Goal: Information Seeking & Learning: Check status

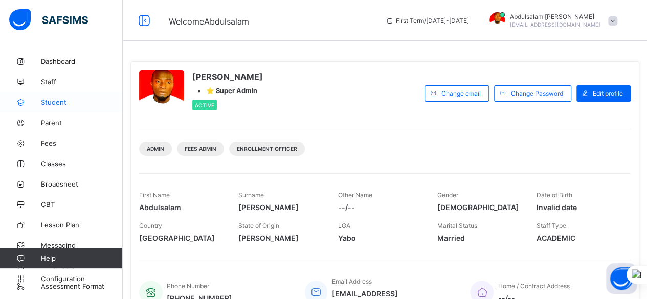
click at [61, 98] on span "Student" at bounding box center [82, 102] width 82 height 8
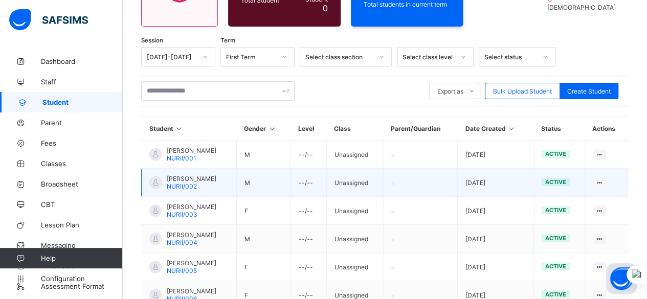
scroll to position [153, 0]
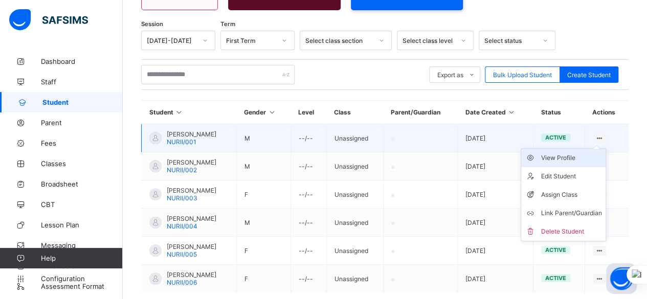
click at [577, 159] on div "View Profile" at bounding box center [571, 158] width 61 height 10
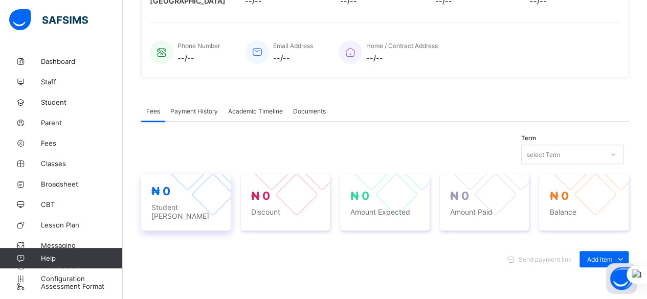
scroll to position [256, 0]
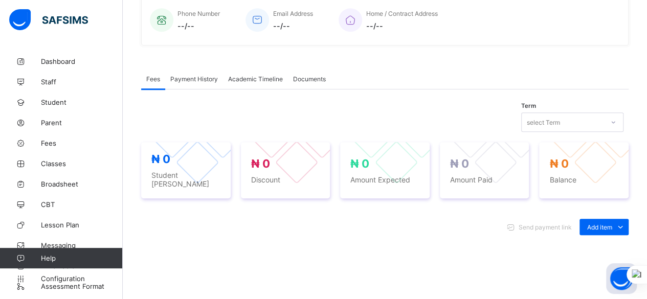
click at [201, 77] on span "Payment History" at bounding box center [194, 79] width 48 height 8
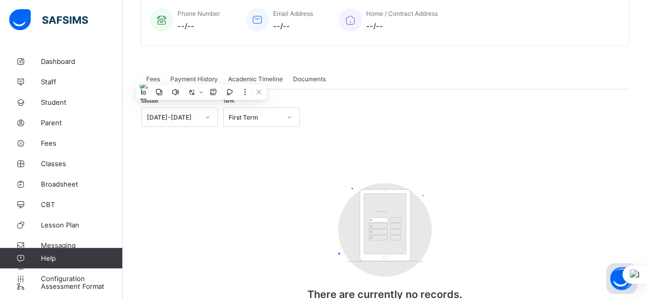
click at [258, 75] on span "Academic Timeline" at bounding box center [255, 79] width 55 height 8
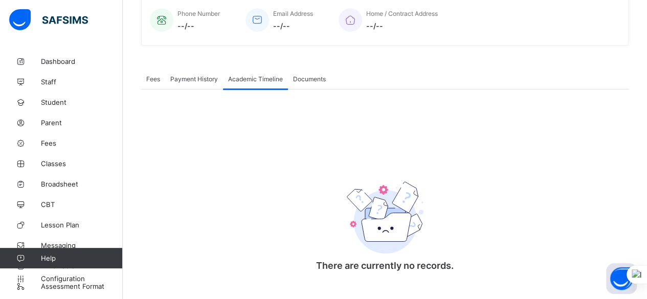
click at [310, 75] on span "Documents" at bounding box center [309, 79] width 33 height 8
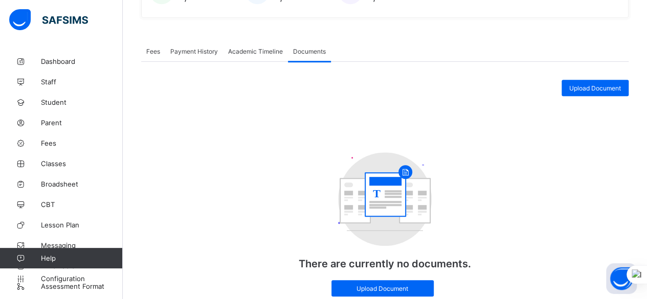
scroll to position [307, 0]
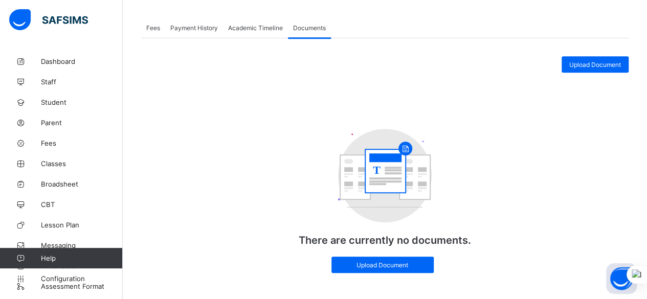
click at [192, 26] on span "Payment History" at bounding box center [194, 28] width 48 height 8
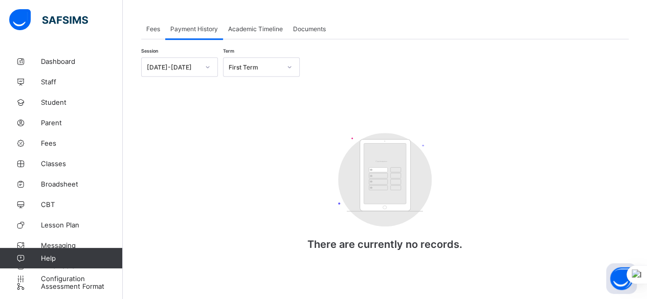
click at [151, 28] on span "Fees" at bounding box center [153, 29] width 14 height 8
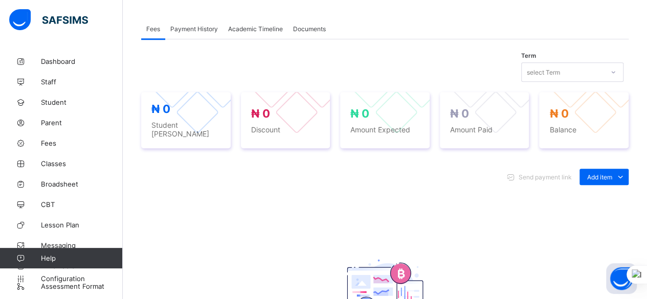
scroll to position [307, 0]
click at [203, 28] on span "Payment History" at bounding box center [194, 28] width 48 height 8
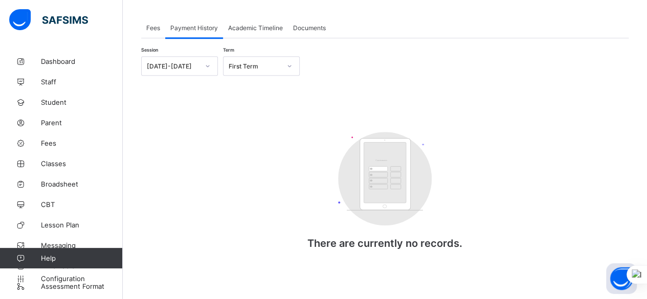
scroll to position [306, 0]
click at [159, 29] on div "Fees" at bounding box center [153, 28] width 24 height 20
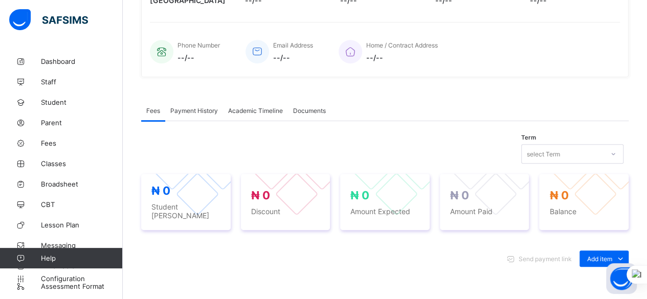
scroll to position [222, 0]
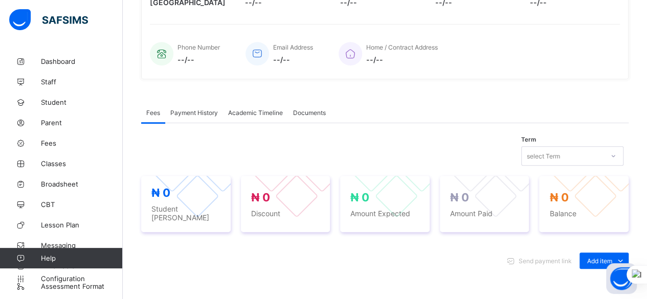
click at [189, 110] on span "Payment History" at bounding box center [194, 113] width 48 height 8
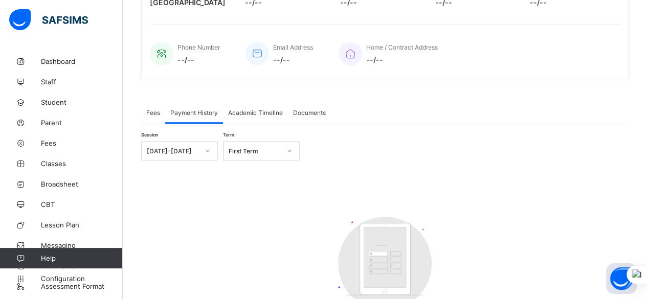
click at [158, 111] on span "Fees" at bounding box center [153, 113] width 14 height 8
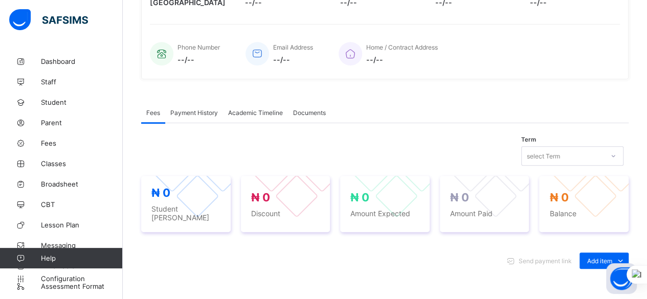
click at [255, 109] on span "Academic Timeline" at bounding box center [255, 113] width 55 height 8
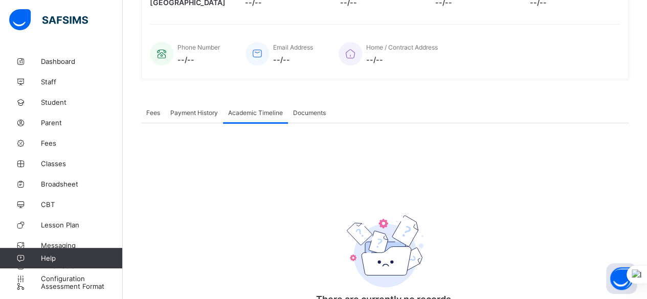
click at [199, 116] on div "Payment History" at bounding box center [194, 112] width 58 height 20
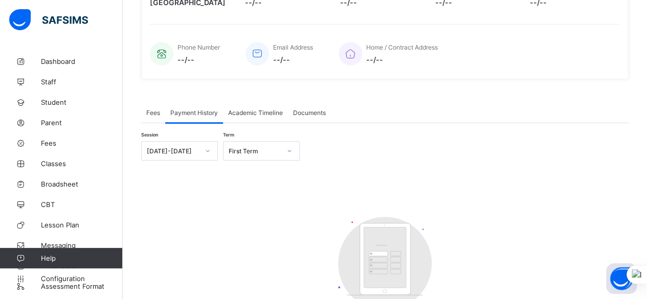
click at [159, 109] on span "Fees" at bounding box center [153, 113] width 14 height 8
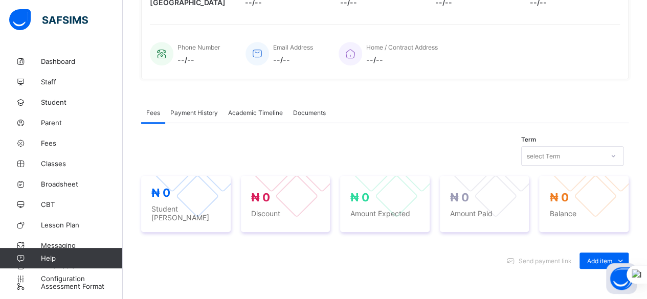
click at [185, 114] on div "Payment History" at bounding box center [194, 112] width 58 height 20
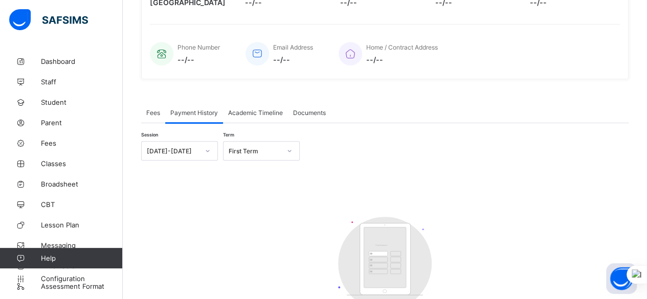
click at [270, 114] on div "Academic Timeline" at bounding box center [255, 112] width 65 height 20
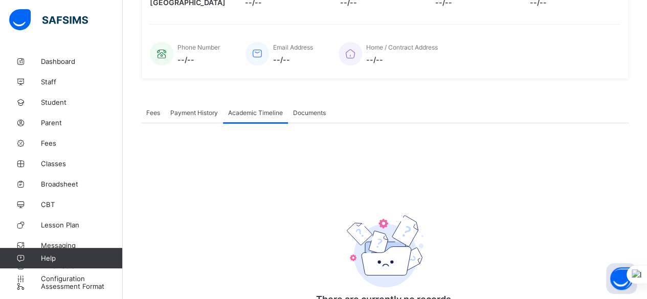
click at [318, 115] on div "Documents" at bounding box center [309, 112] width 43 height 20
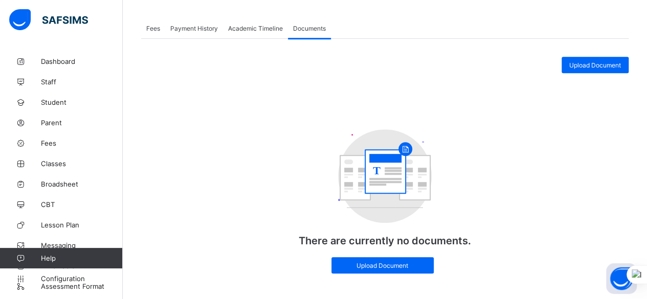
scroll to position [307, 0]
click at [208, 28] on div "Payment History" at bounding box center [194, 27] width 58 height 20
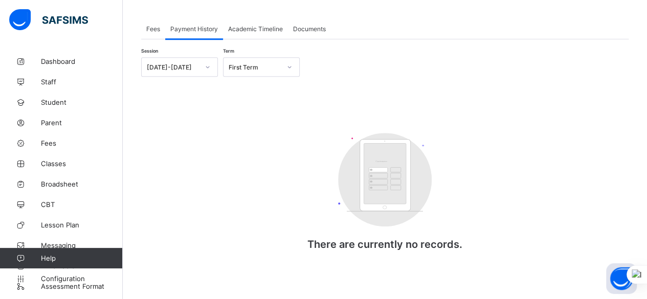
click at [161, 28] on div "Fees" at bounding box center [153, 28] width 24 height 20
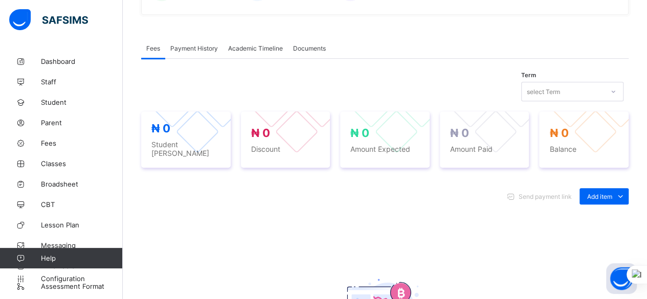
scroll to position [256, 0]
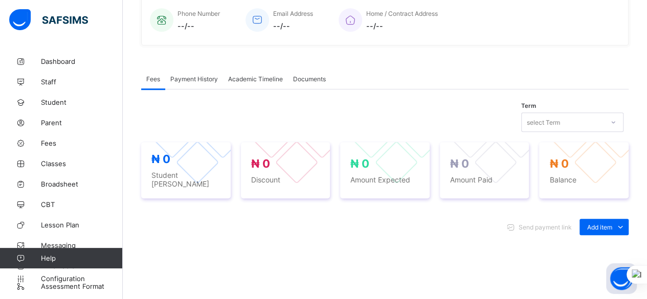
click at [603, 120] on div "select Term" at bounding box center [563, 122] width 82 height 14
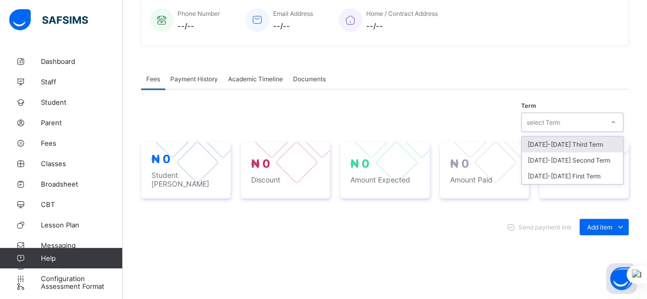
click at [603, 120] on div "select Term" at bounding box center [563, 122] width 82 height 14
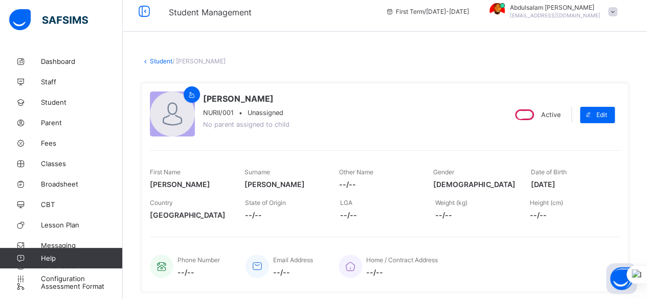
scroll to position [0, 0]
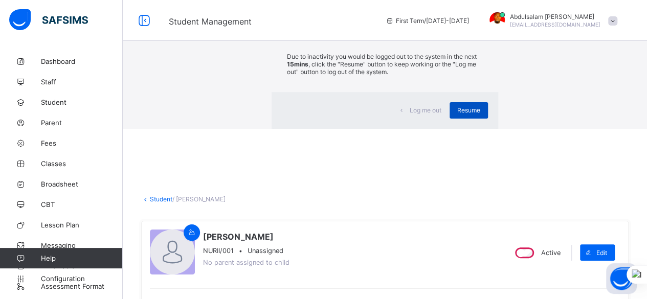
click at [457, 114] on span "Resume" at bounding box center [468, 110] width 23 height 8
